Goal: Task Accomplishment & Management: Manage account settings

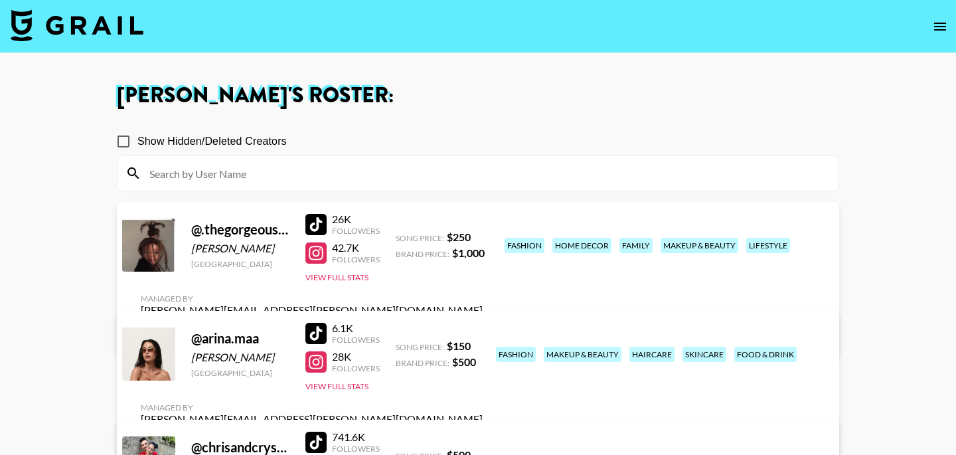
scroll to position [100, 0]
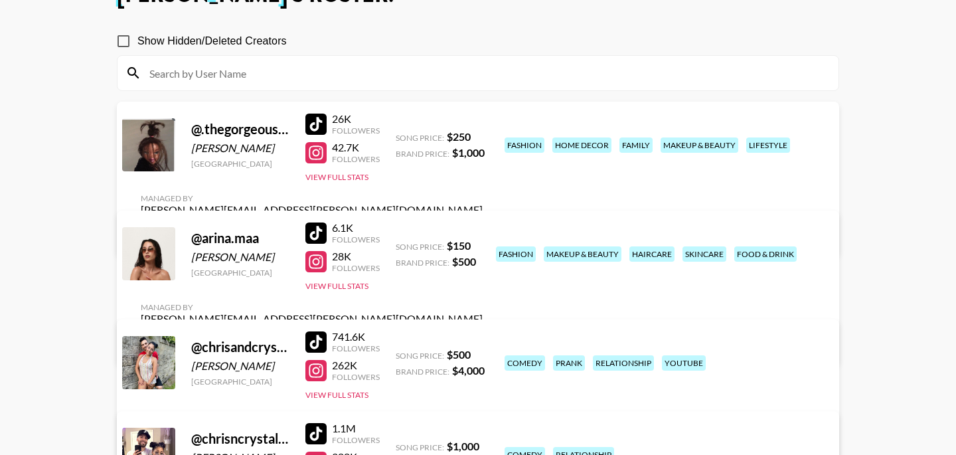
click at [313, 163] on div at bounding box center [316, 152] width 21 height 21
click at [317, 129] on div at bounding box center [316, 124] width 21 height 21
drag, startPoint x: 270, startPoint y: 159, endPoint x: 192, endPoint y: 159, distance: 77.7
click at [192, 155] on div "Brianne James" at bounding box center [240, 147] width 98 height 13
copy div "Brianne James"
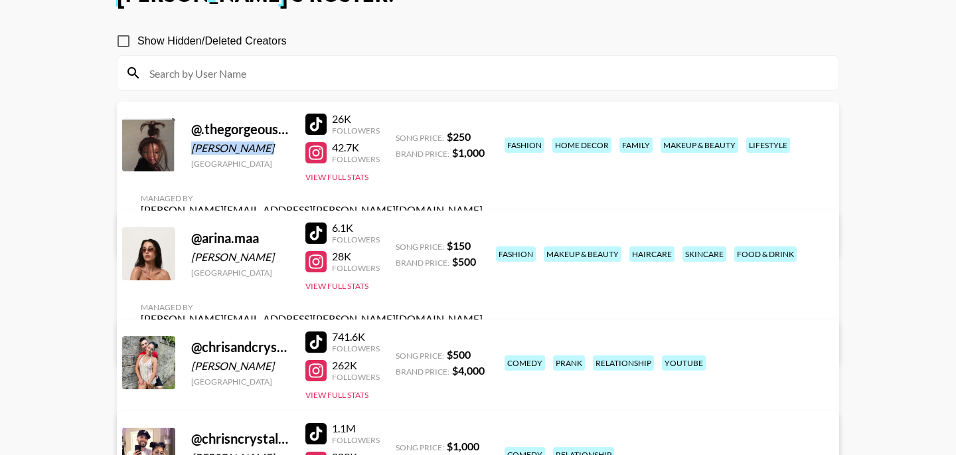
click at [483, 227] on link "View/Edit Details" at bounding box center [312, 233] width 342 height 13
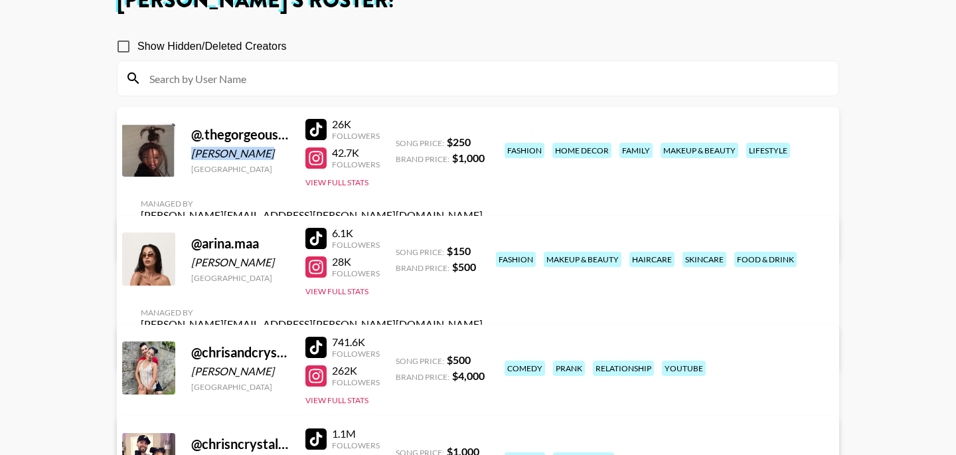
scroll to position [88, 0]
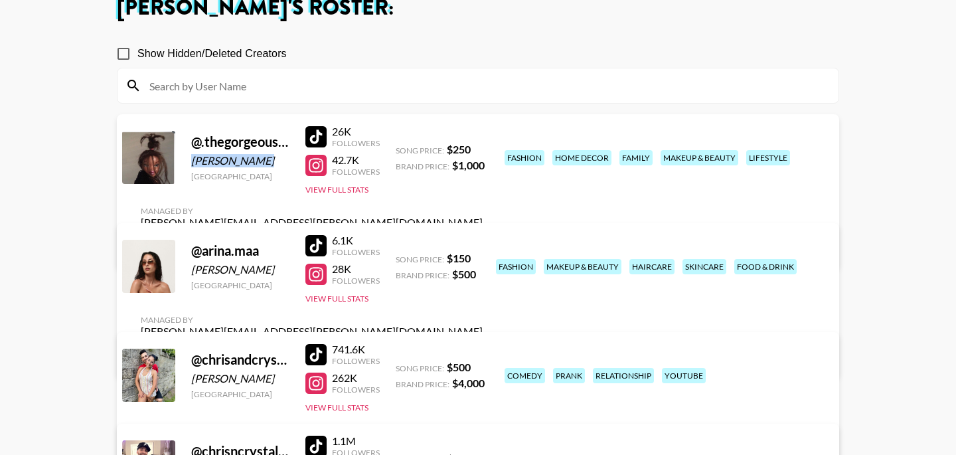
click at [321, 248] on div at bounding box center [316, 245] width 21 height 21
click at [313, 278] on div at bounding box center [316, 274] width 21 height 21
click at [312, 253] on div at bounding box center [316, 245] width 21 height 21
click at [311, 285] on div at bounding box center [316, 274] width 21 height 21
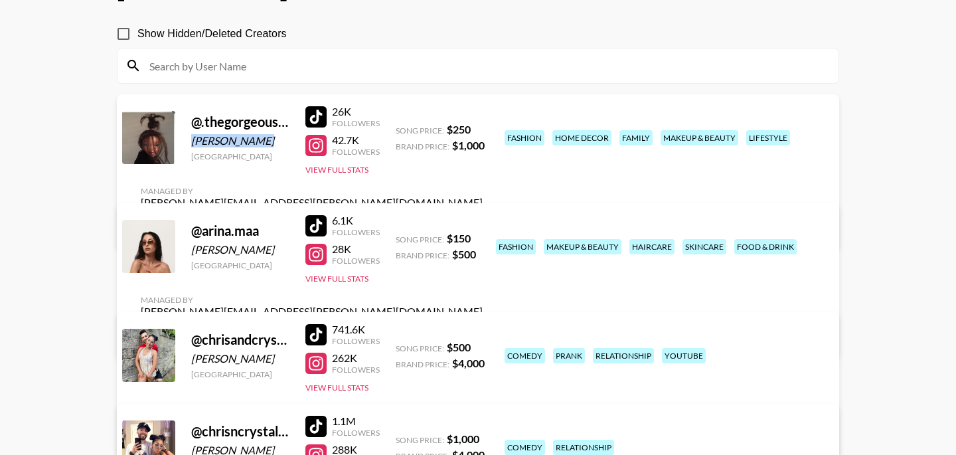
scroll to position [117, 0]
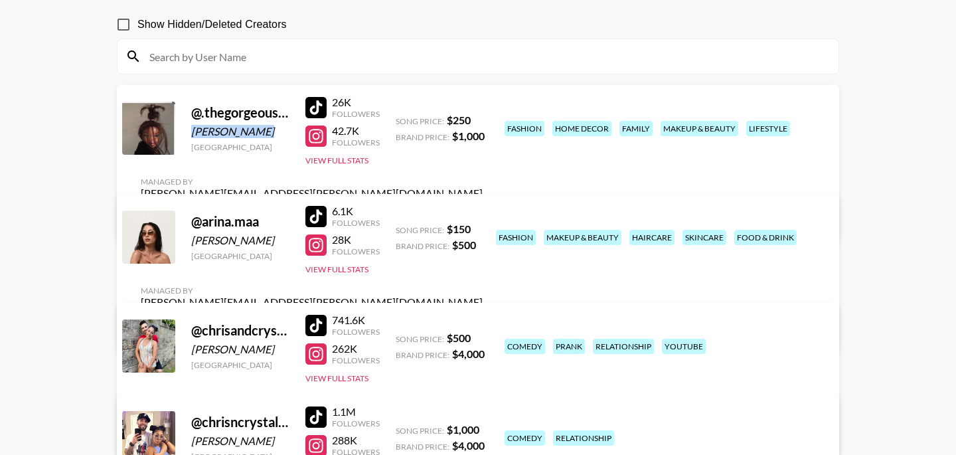
click at [483, 319] on link "View/Edit Details" at bounding box center [312, 325] width 342 height 13
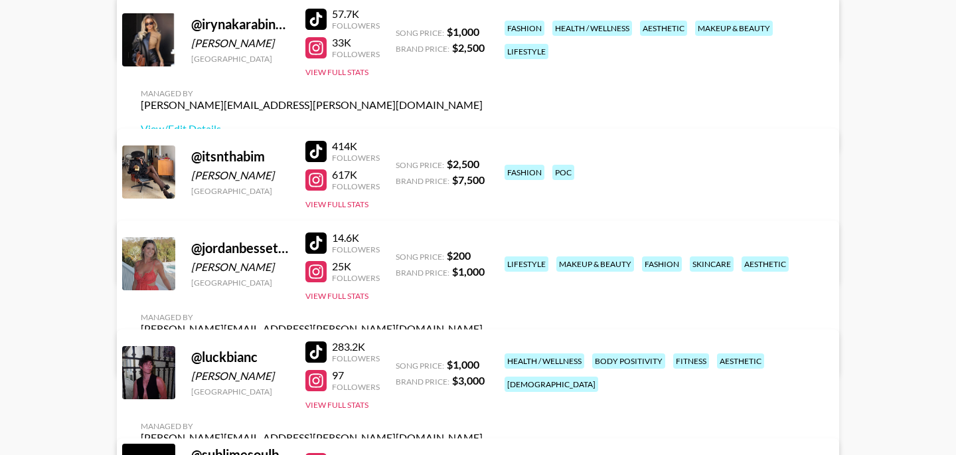
scroll to position [656, 0]
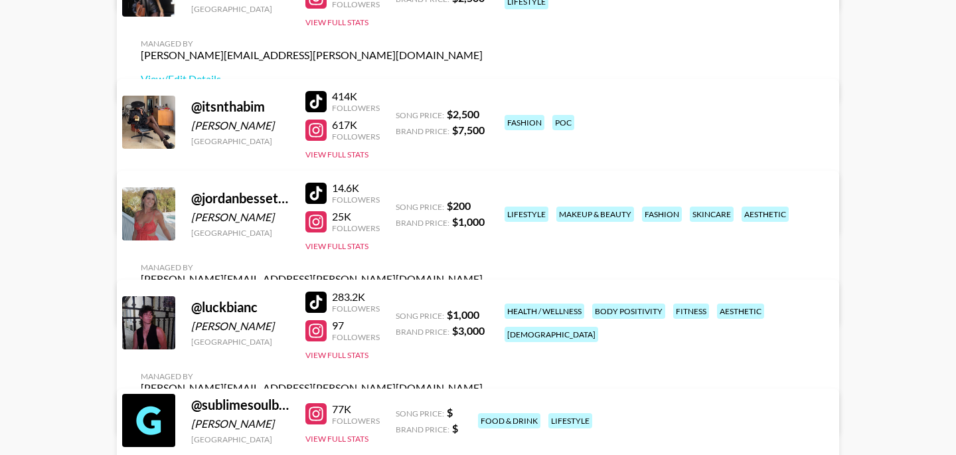
click at [324, 202] on div at bounding box center [316, 193] width 21 height 21
click at [315, 232] on div at bounding box center [316, 221] width 21 height 21
click at [483, 296] on link "View/Edit Details" at bounding box center [312, 302] width 342 height 13
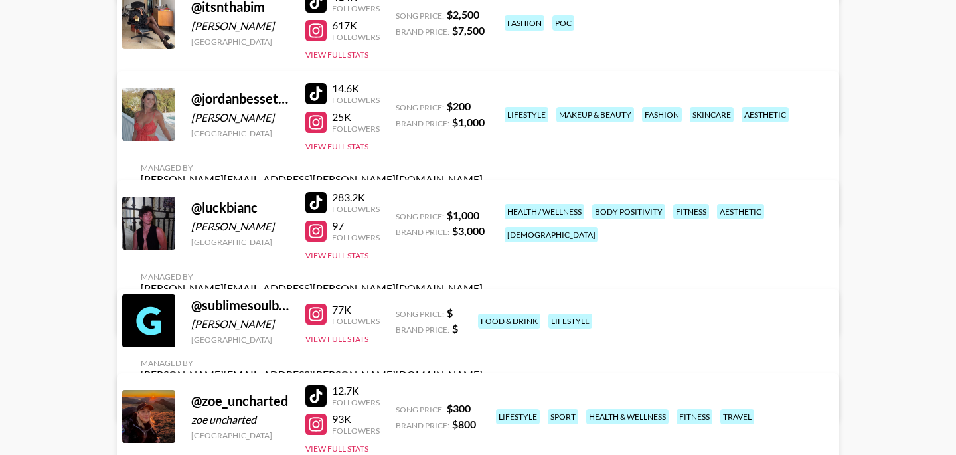
scroll to position [800, 0]
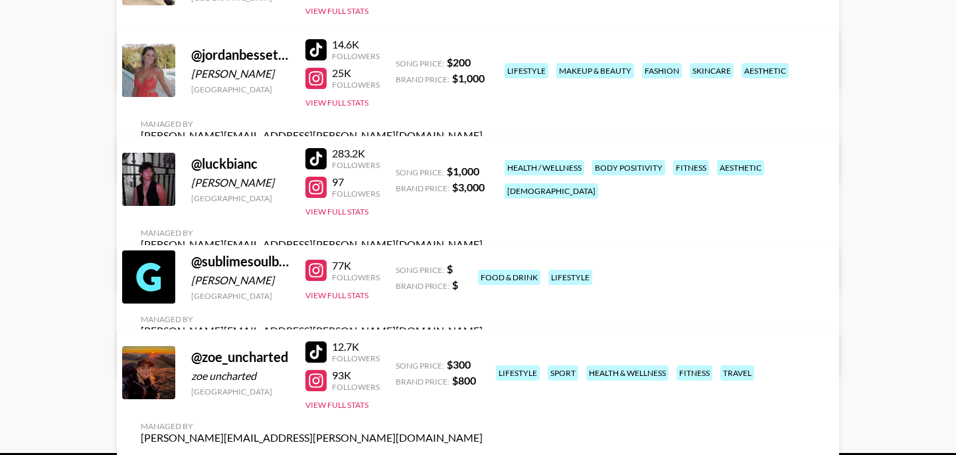
click at [483, 262] on link "View/Edit Details" at bounding box center [312, 268] width 342 height 13
click at [323, 161] on div at bounding box center [316, 158] width 21 height 21
click at [315, 197] on div at bounding box center [316, 187] width 21 height 21
click at [483, 262] on link "View/Edit Details" at bounding box center [312, 268] width 342 height 13
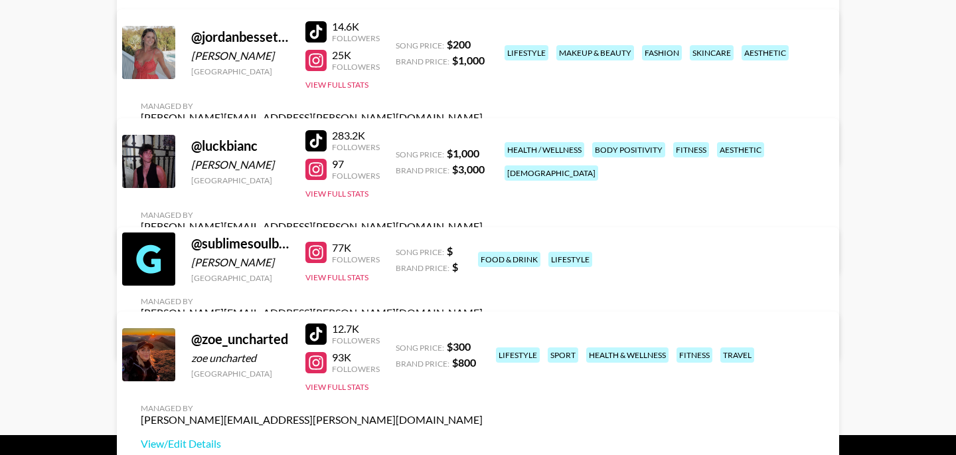
scroll to position [827, 0]
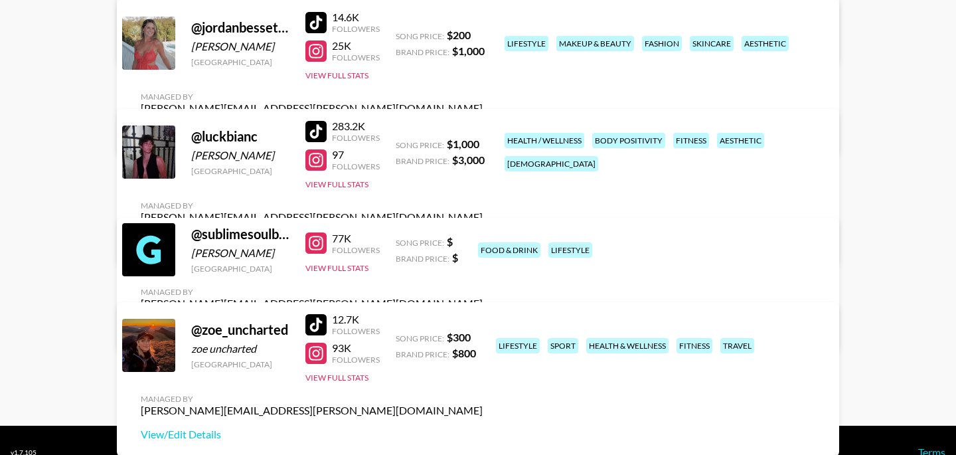
click at [483, 321] on link "View/Edit Details" at bounding box center [312, 327] width 342 height 13
click at [313, 249] on div at bounding box center [316, 242] width 21 height 21
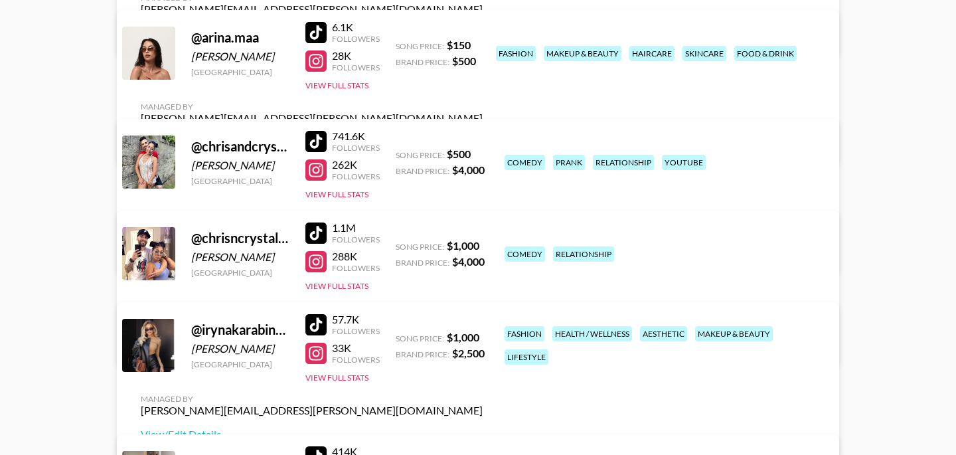
scroll to position [288, 0]
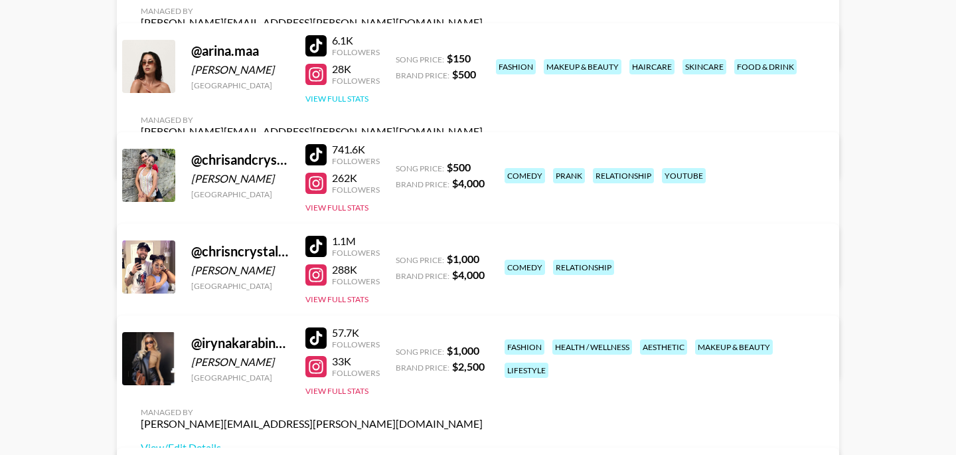
click at [325, 104] on button "View Full Stats" at bounding box center [337, 99] width 63 height 10
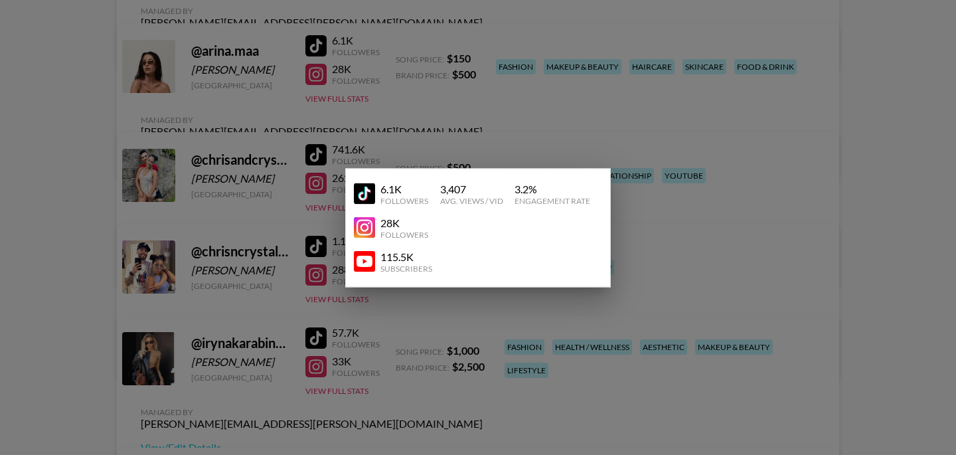
click at [685, 95] on div at bounding box center [478, 227] width 956 height 455
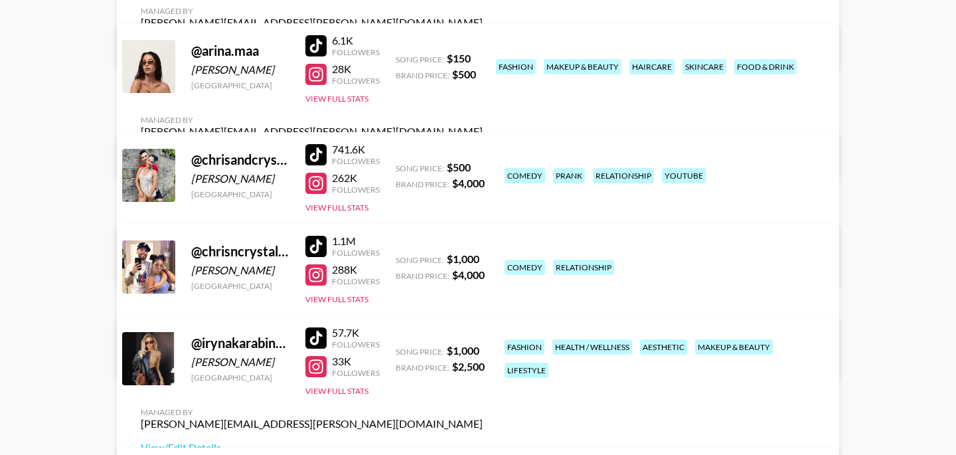
click at [483, 149] on link "View/Edit Details" at bounding box center [312, 155] width 342 height 13
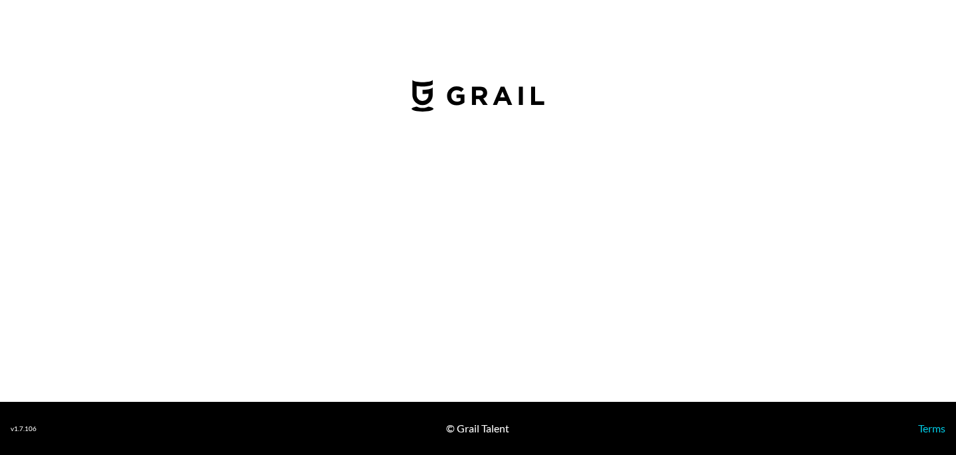
select select "USD"
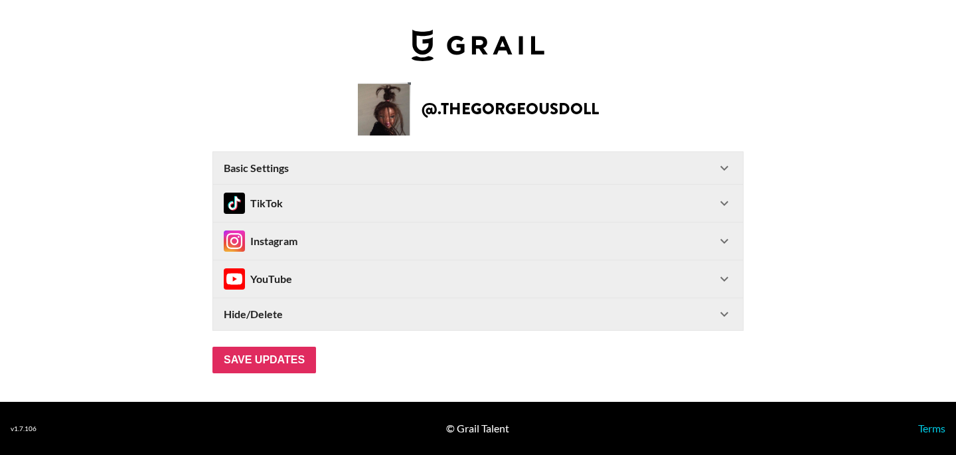
click at [566, 208] on div "TikTok" at bounding box center [470, 203] width 493 height 21
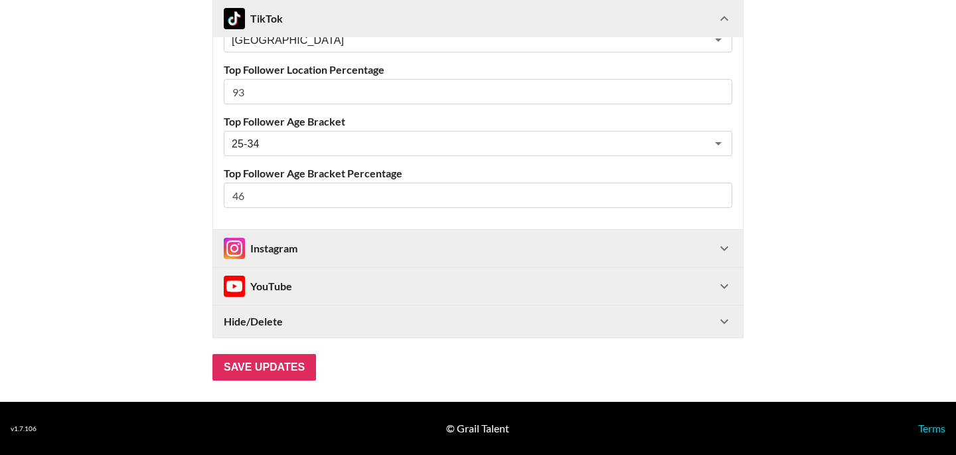
click at [555, 242] on div "Instagram" at bounding box center [470, 248] width 493 height 21
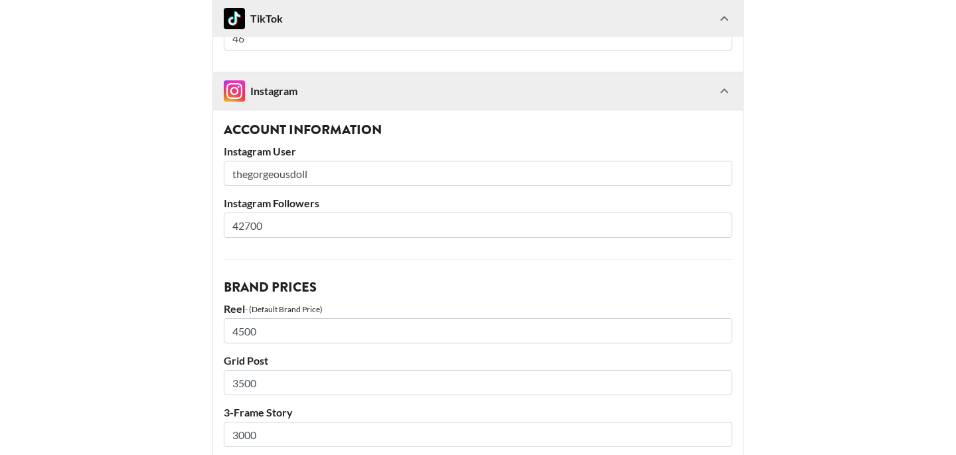
scroll to position [749, 0]
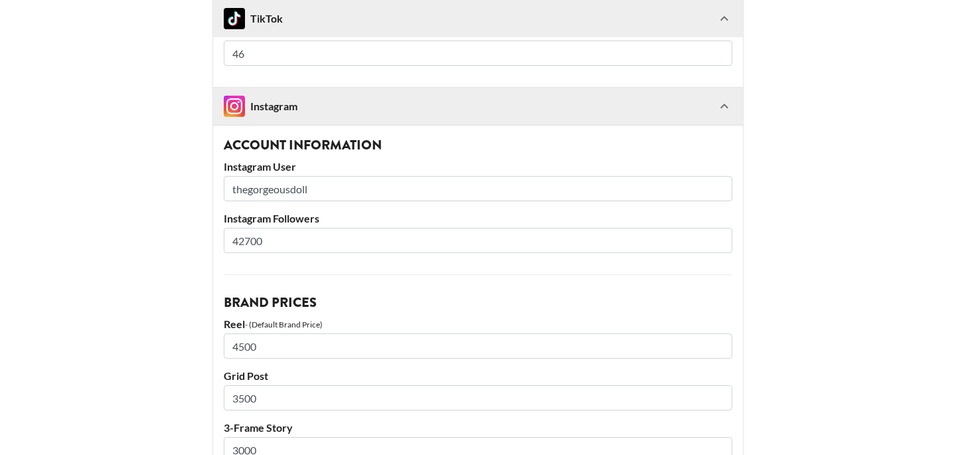
click at [729, 107] on icon at bounding box center [725, 106] width 16 height 16
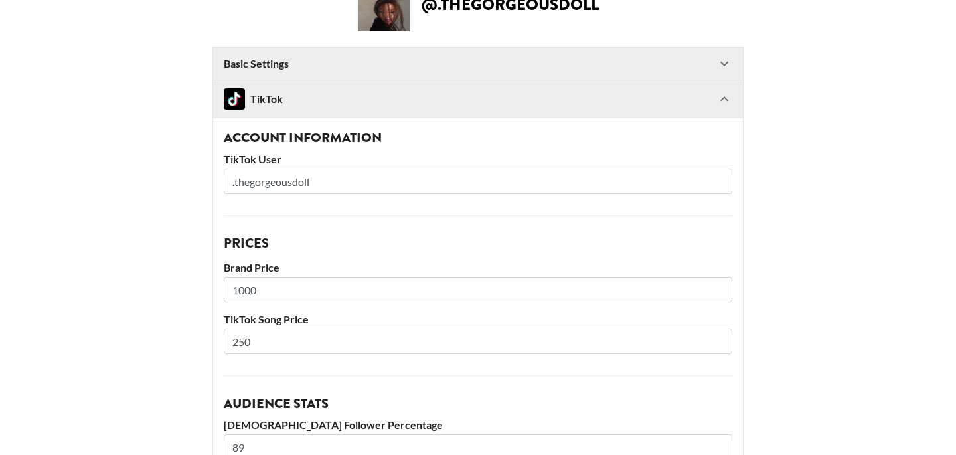
scroll to position [98, 0]
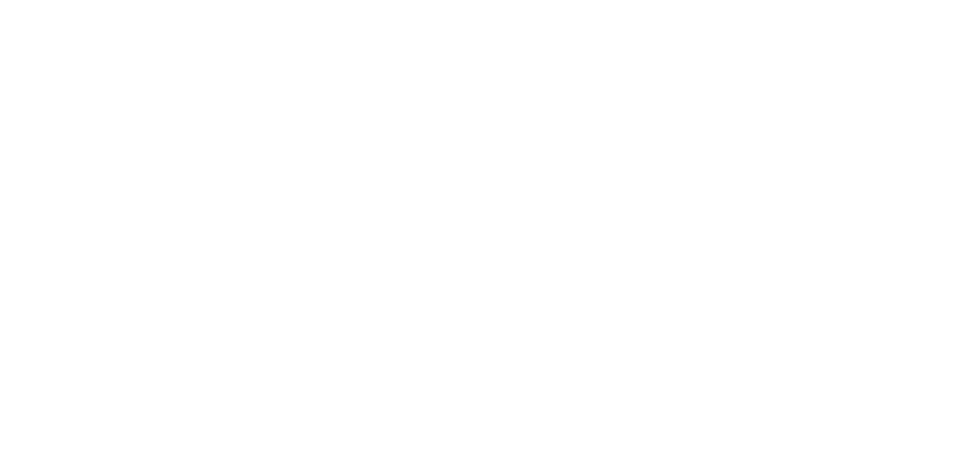
select select "USD"
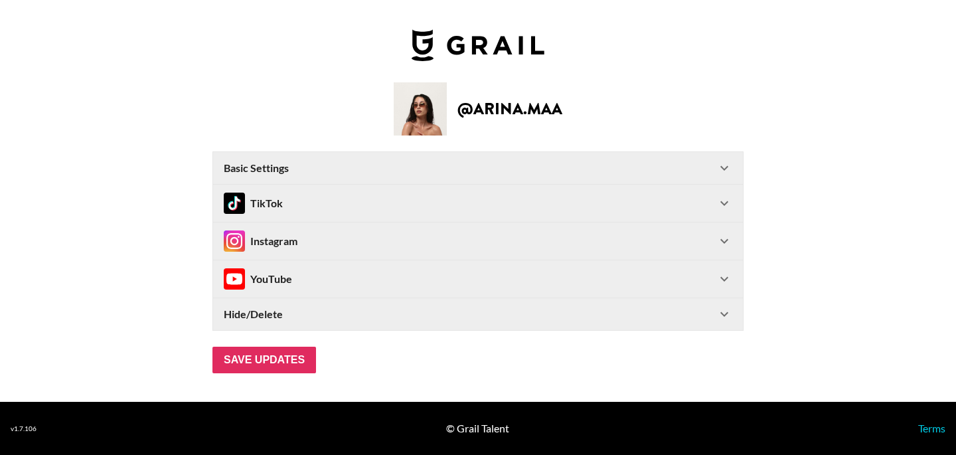
click at [572, 207] on div "TikTok" at bounding box center [470, 203] width 493 height 21
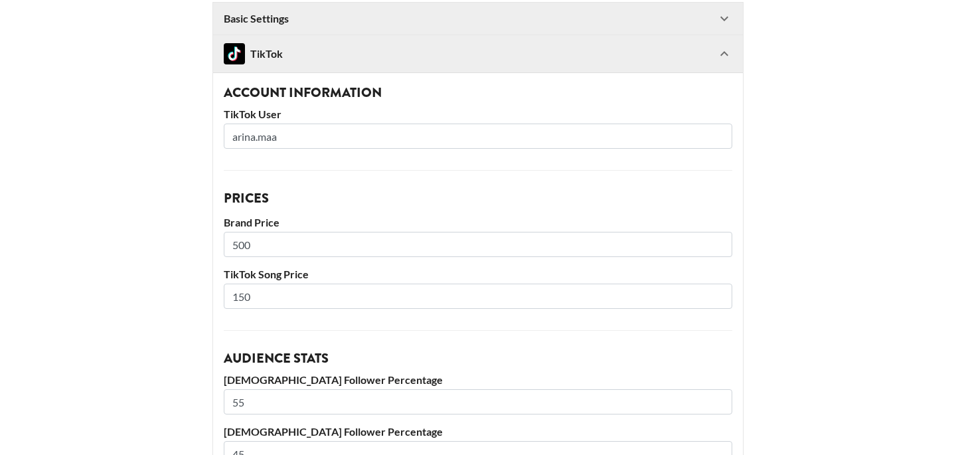
scroll to position [171, 0]
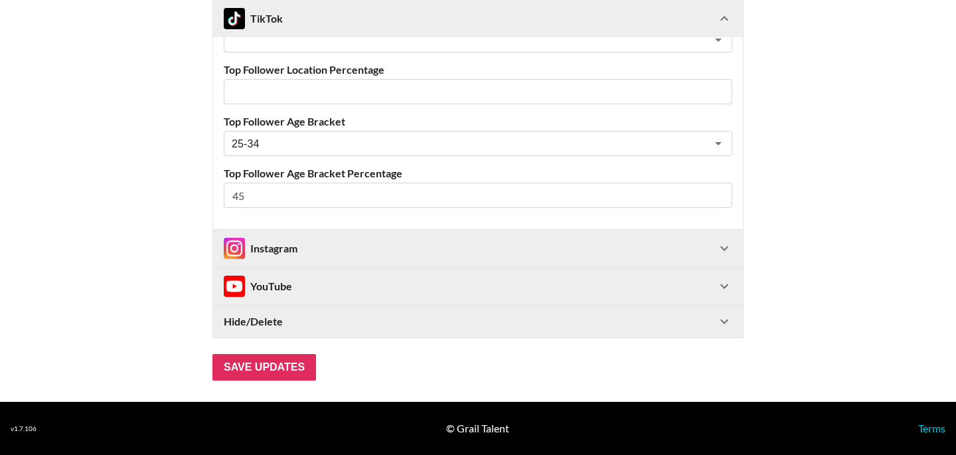
click at [471, 260] on div "Instagram" at bounding box center [478, 248] width 530 height 37
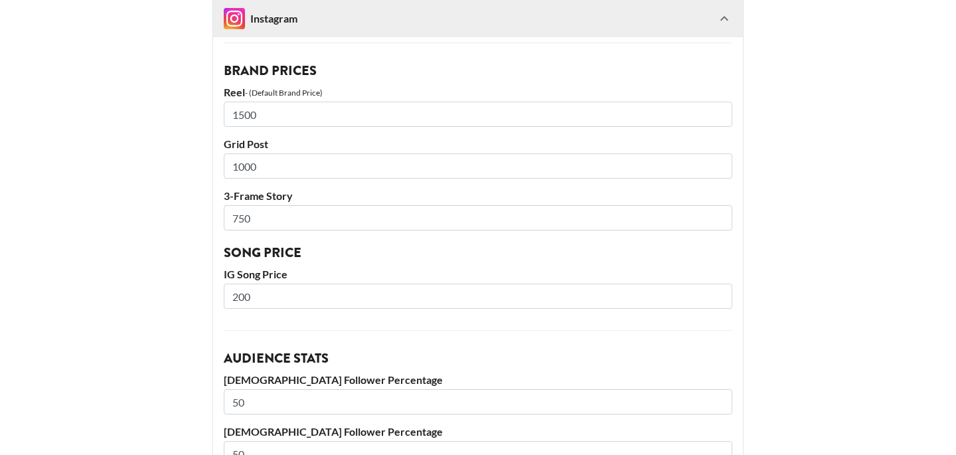
scroll to position [967, 0]
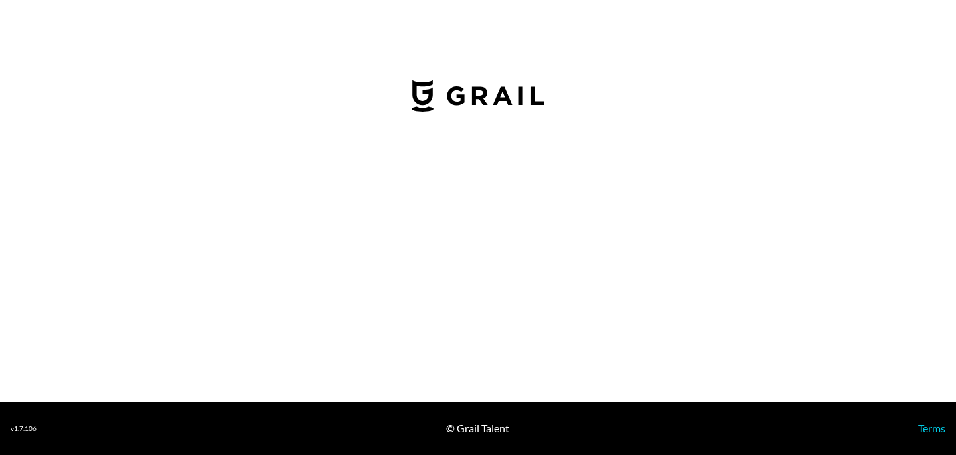
select select "USD"
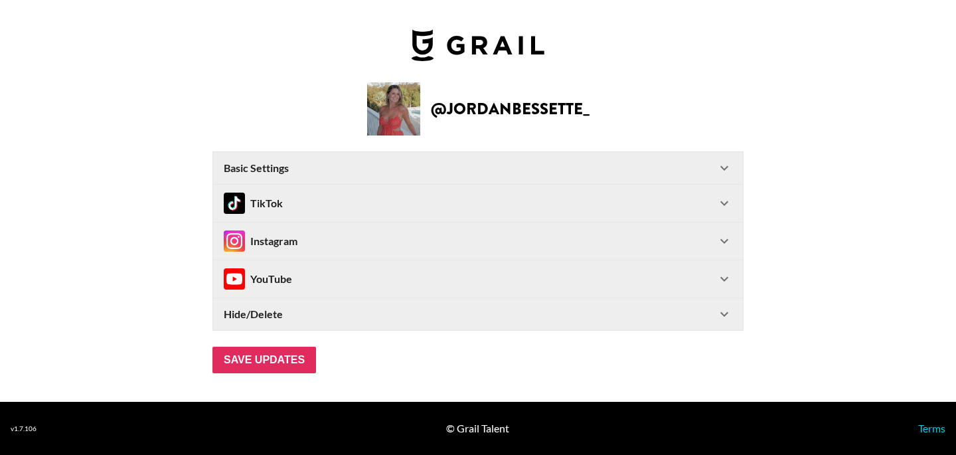
click at [645, 236] on div "Instagram" at bounding box center [470, 240] width 493 height 21
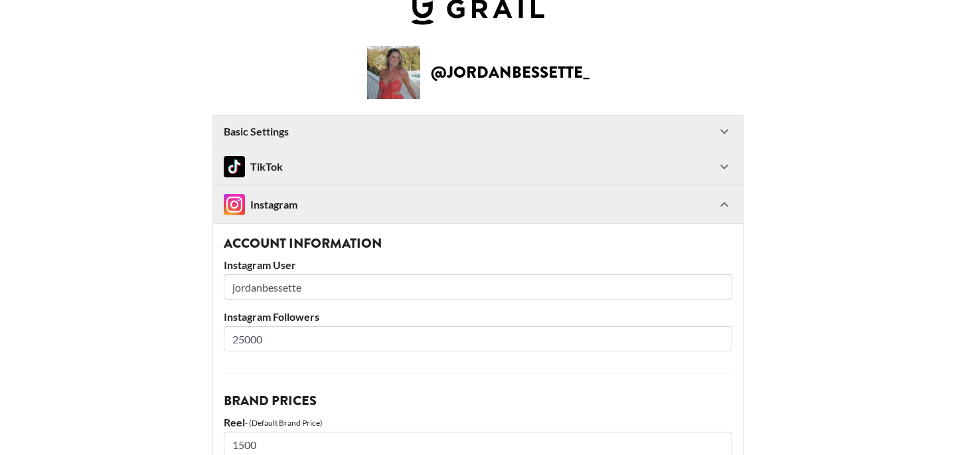
scroll to position [16, 0]
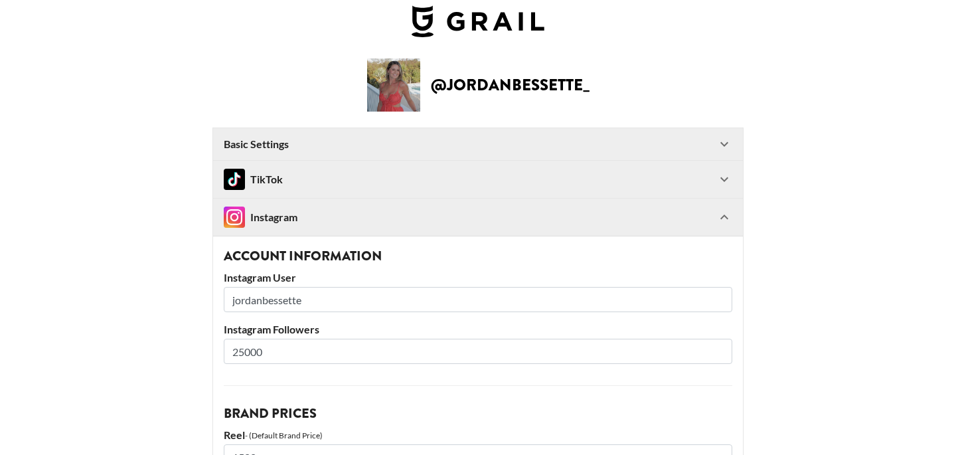
click at [501, 178] on div "TikTok" at bounding box center [470, 179] width 493 height 21
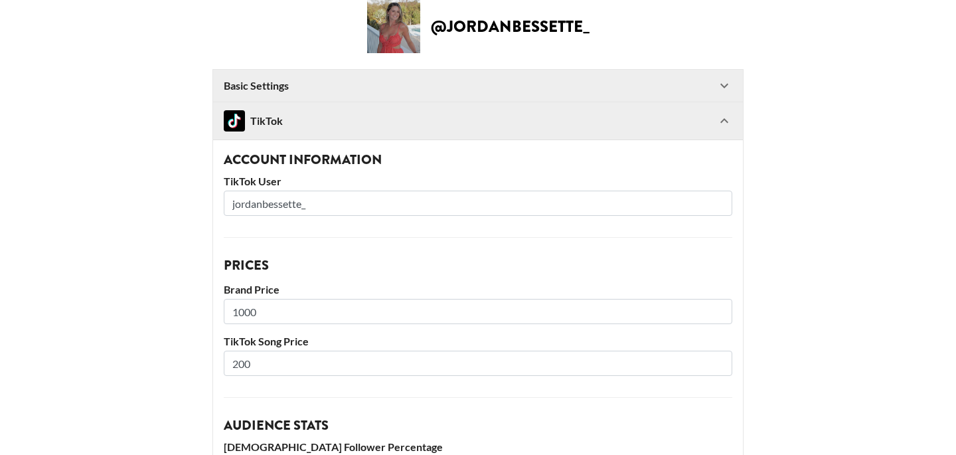
scroll to position [78, 0]
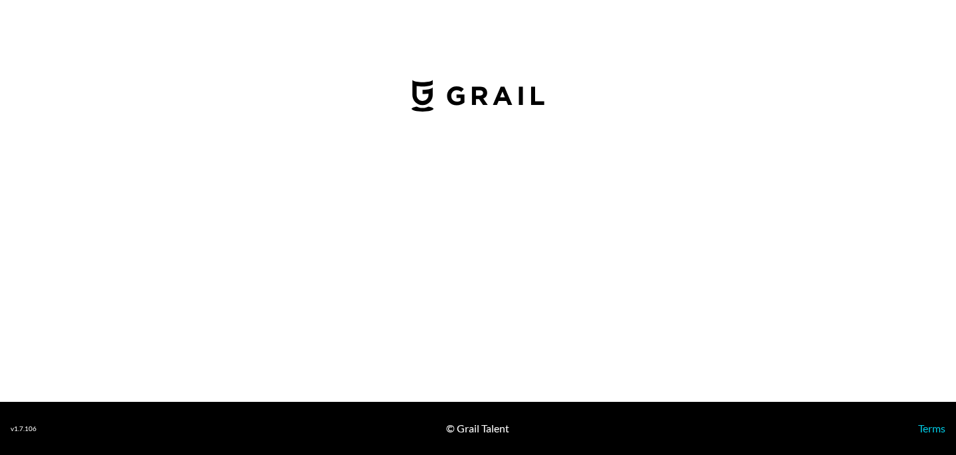
select select "USD"
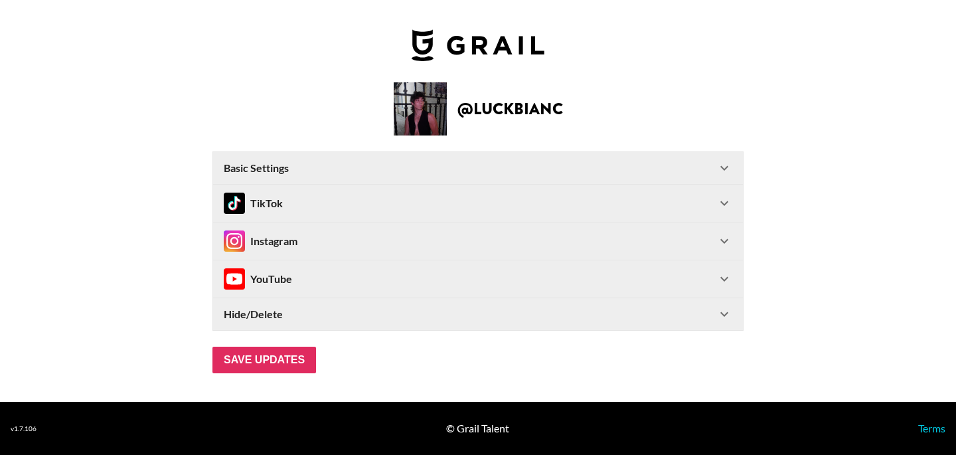
click at [482, 241] on div "Instagram" at bounding box center [470, 240] width 493 height 21
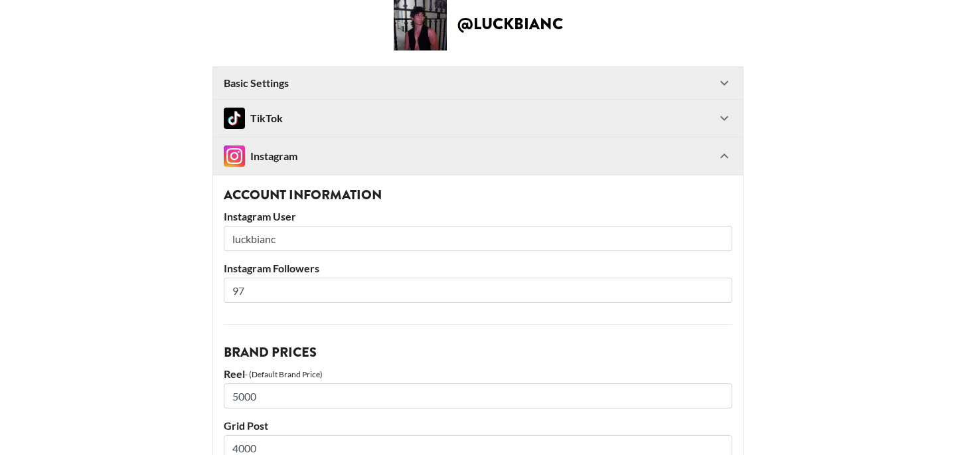
scroll to position [111, 0]
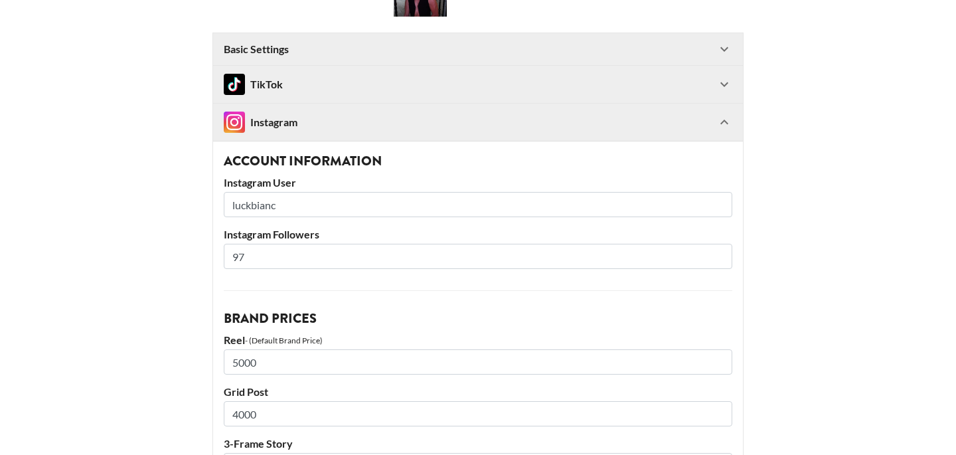
click at [720, 115] on icon at bounding box center [725, 122] width 16 height 16
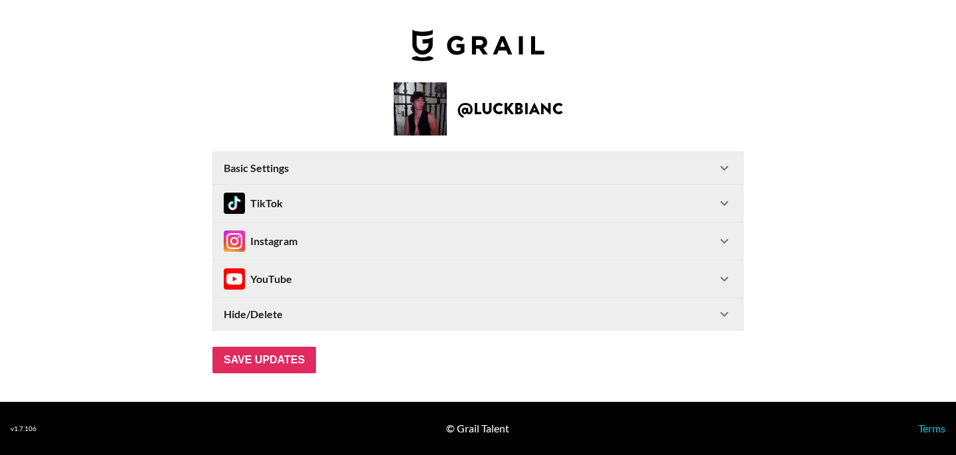
scroll to position [0, 0]
click at [580, 199] on div "TikTok" at bounding box center [470, 203] width 493 height 21
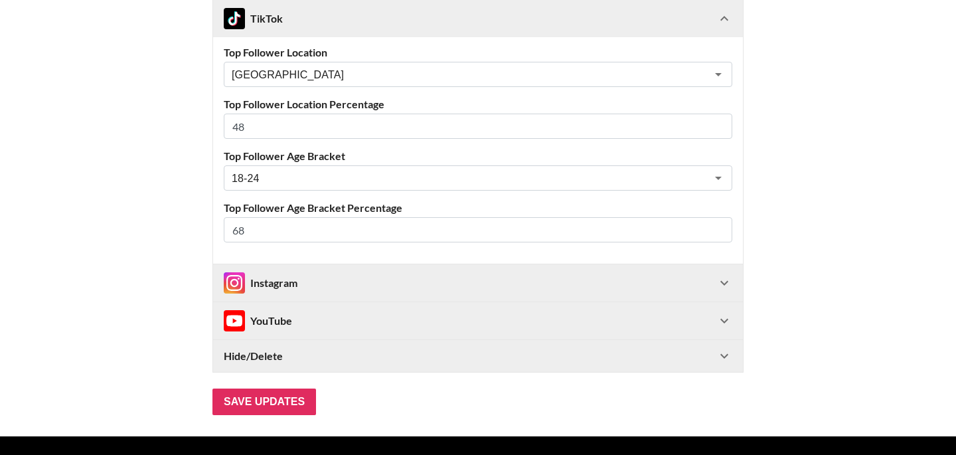
scroll to position [607, 0]
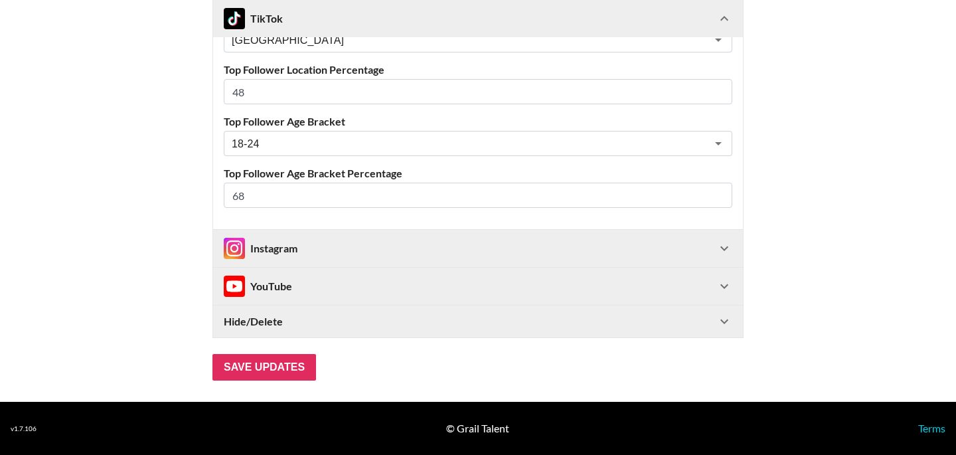
click at [434, 248] on div "Instagram" at bounding box center [470, 248] width 493 height 21
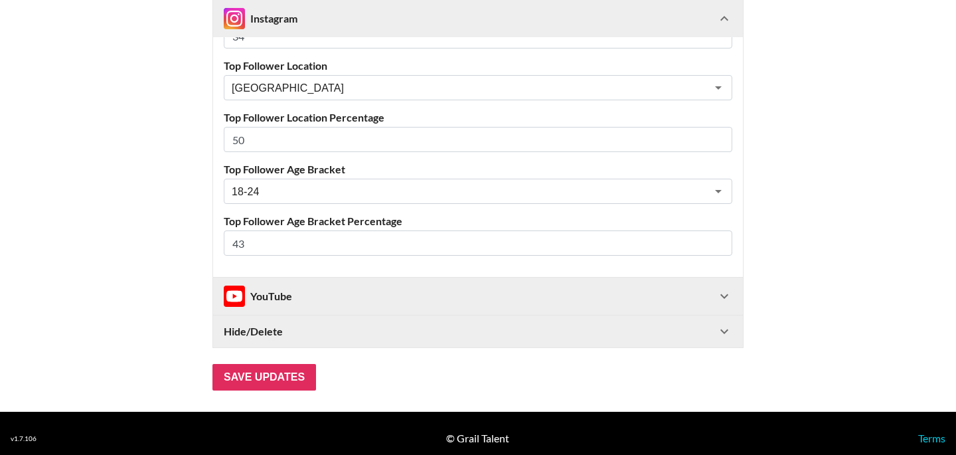
scroll to position [1409, 0]
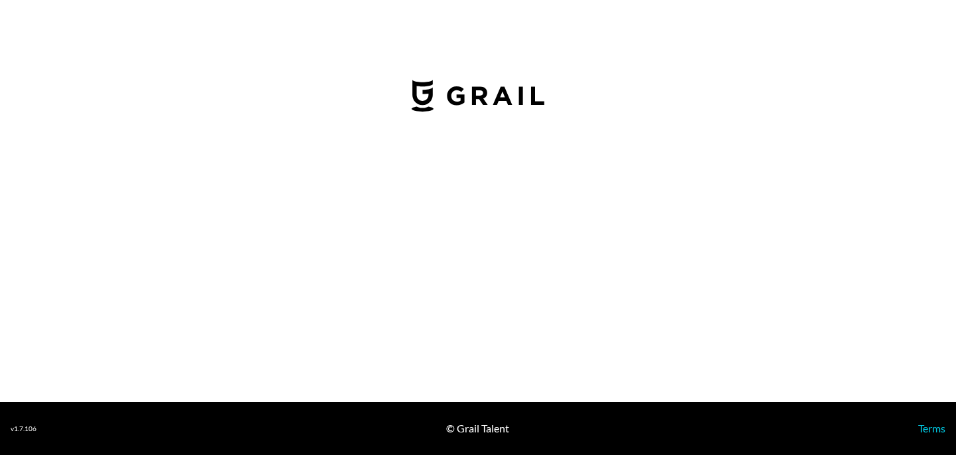
select select "USD"
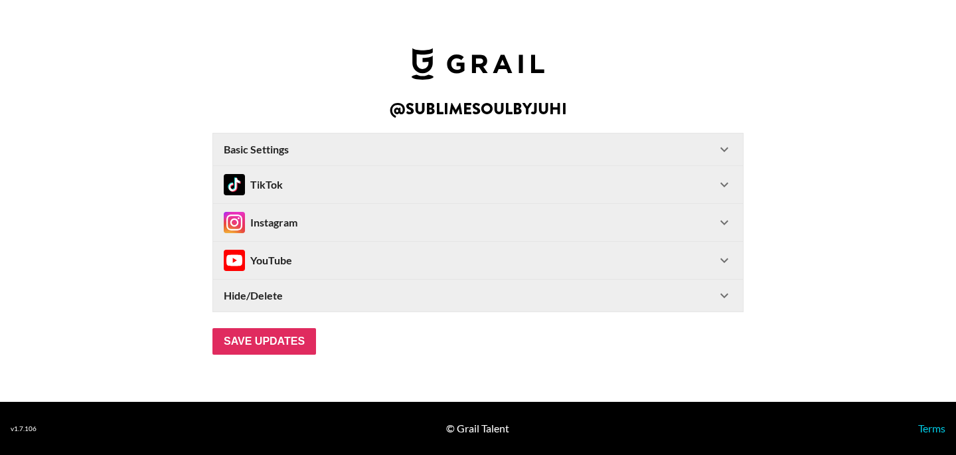
click at [476, 183] on div "TikTok" at bounding box center [470, 184] width 493 height 21
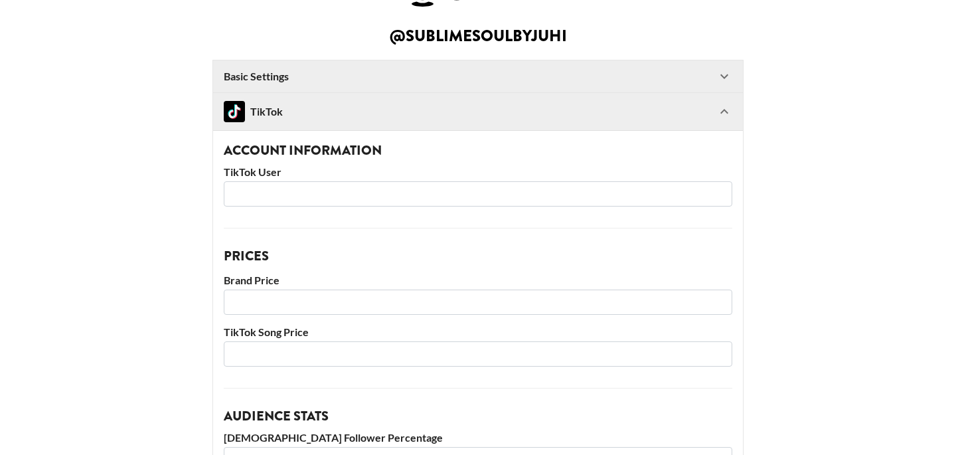
scroll to position [32, 0]
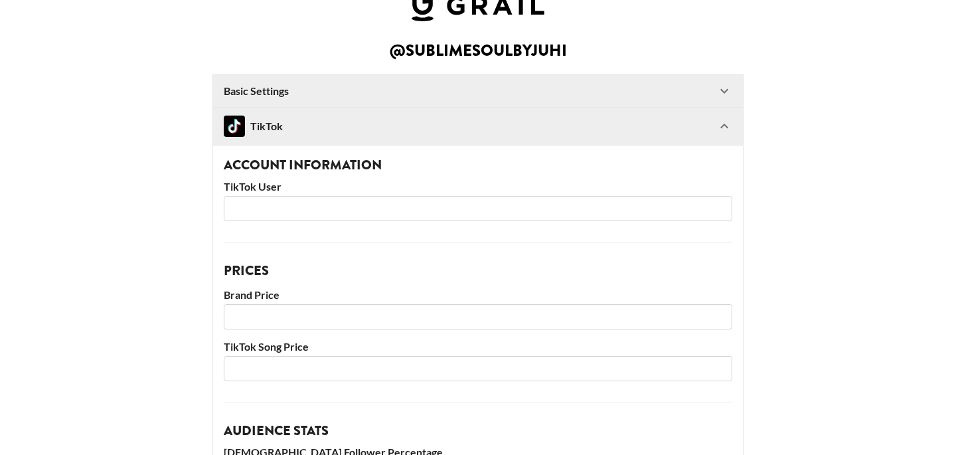
click at [713, 127] on div "TikTok" at bounding box center [470, 126] width 493 height 21
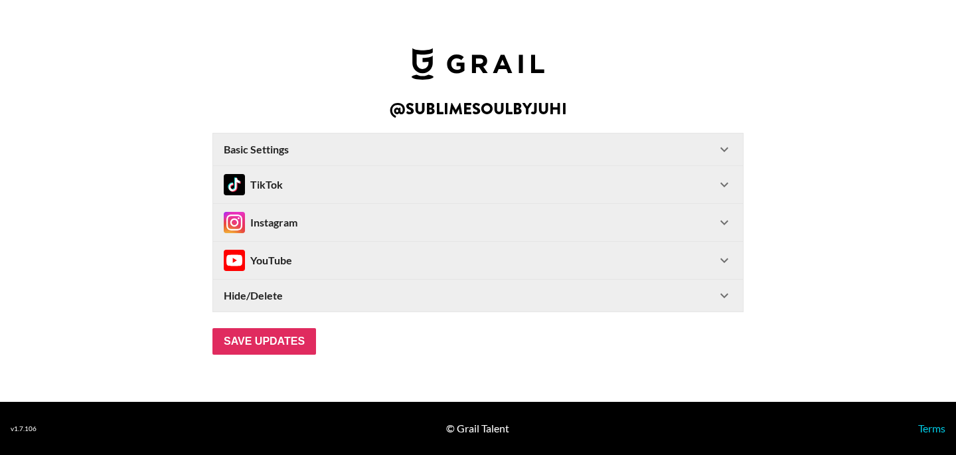
scroll to position [0, 0]
click at [617, 223] on div "Instagram" at bounding box center [470, 222] width 493 height 21
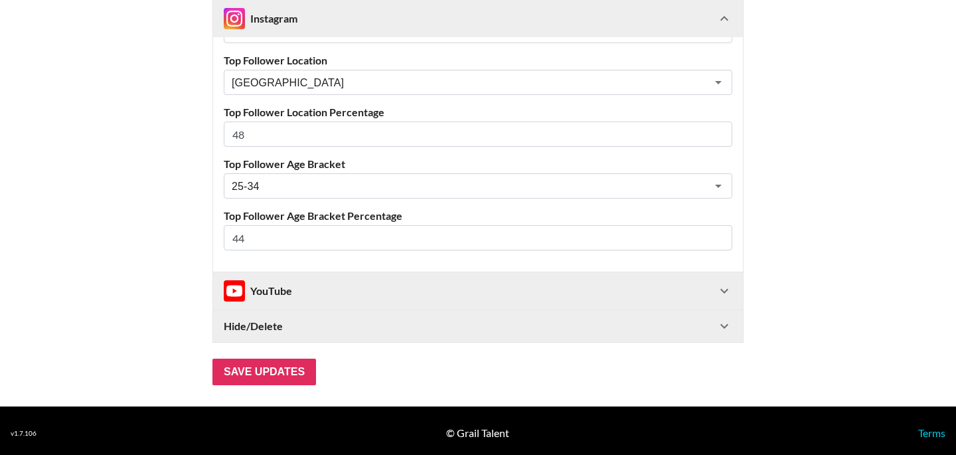
scroll to position [749, 0]
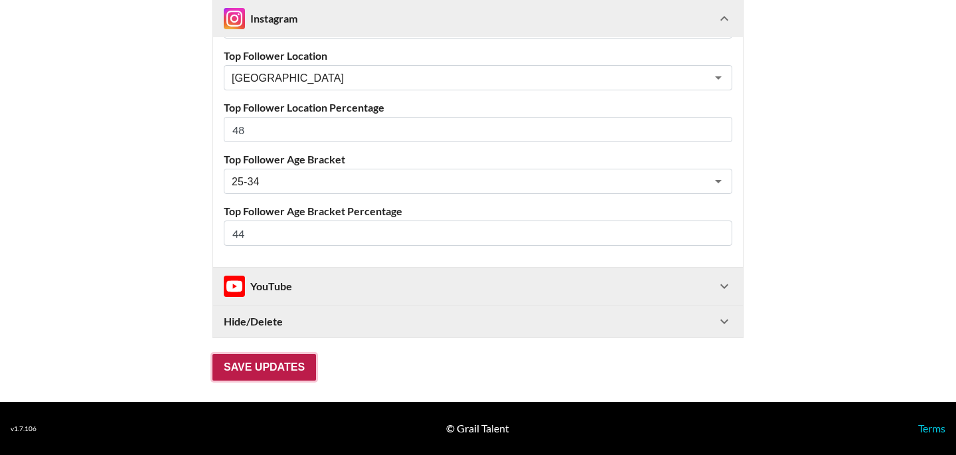
click at [297, 360] on input "Save Updates" at bounding box center [265, 367] width 104 height 27
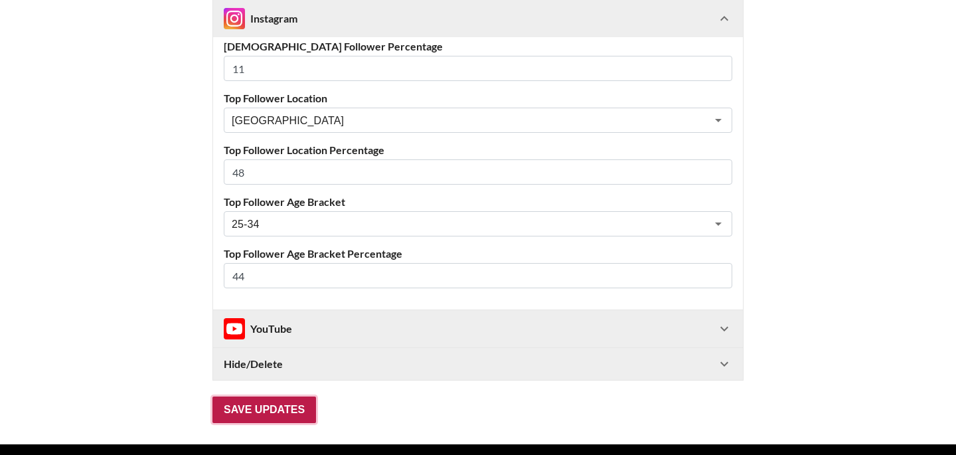
scroll to position [74, 0]
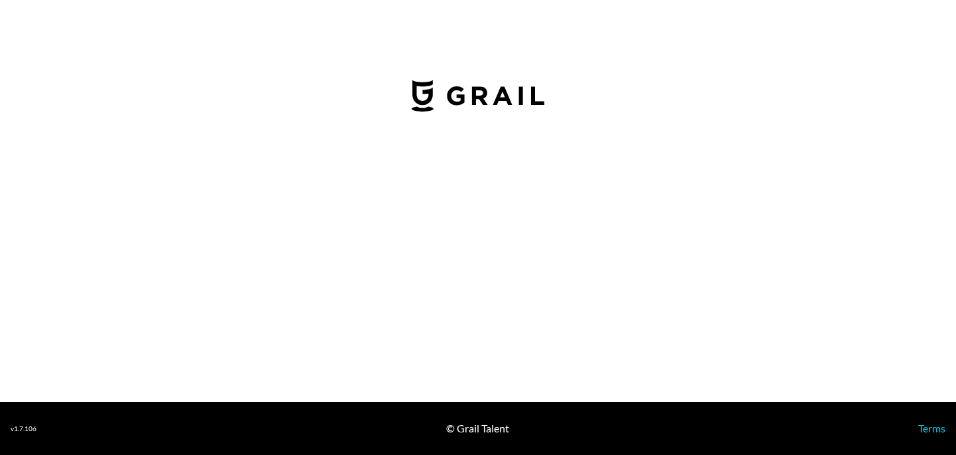
select select "USD"
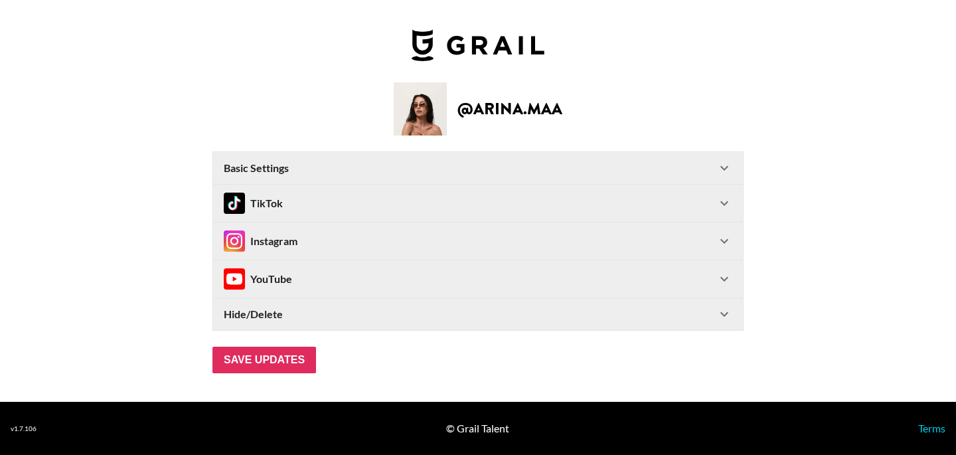
click at [517, 273] on div "YouTube" at bounding box center [470, 278] width 493 height 21
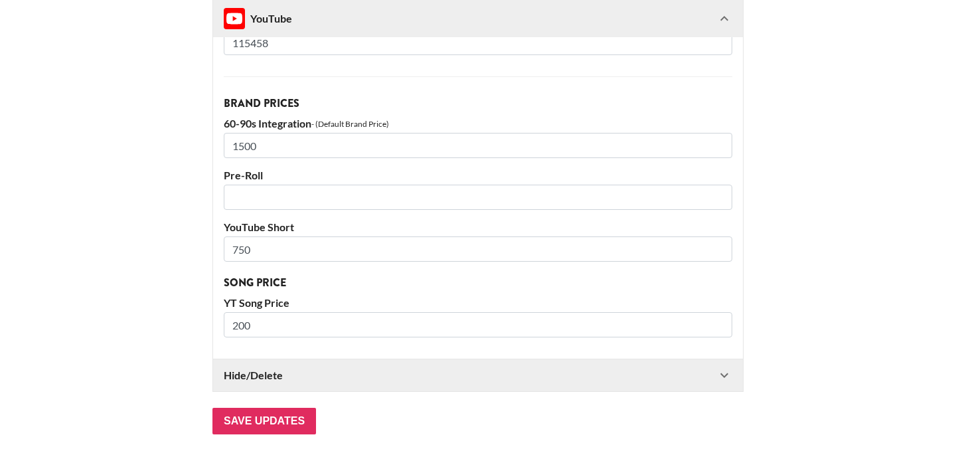
scroll to position [416, 0]
